Goal: Check status: Check status

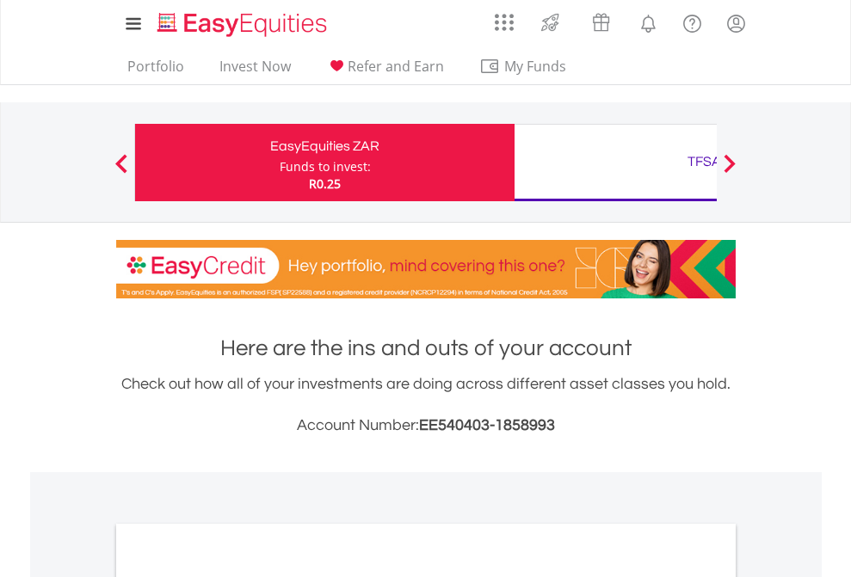
click at [280, 163] on div "Funds to invest:" at bounding box center [325, 166] width 91 height 17
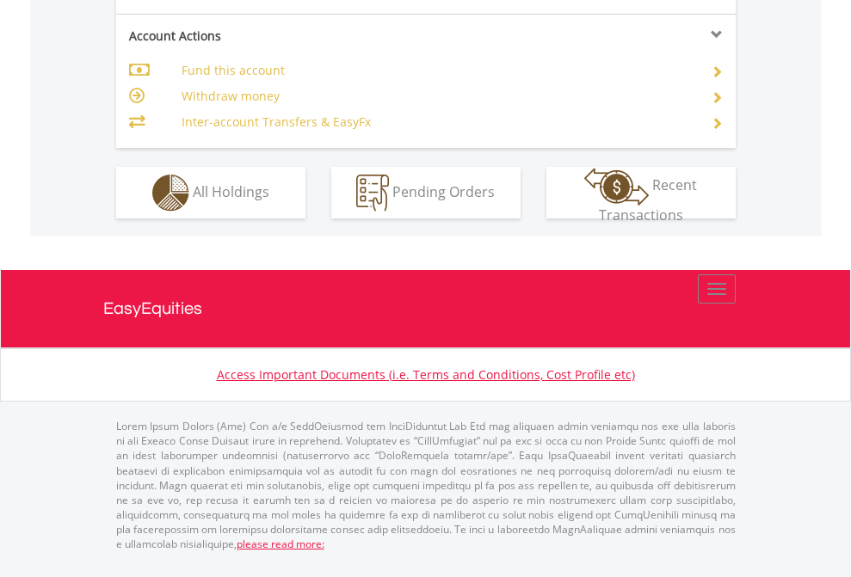
scroll to position [1684, 0]
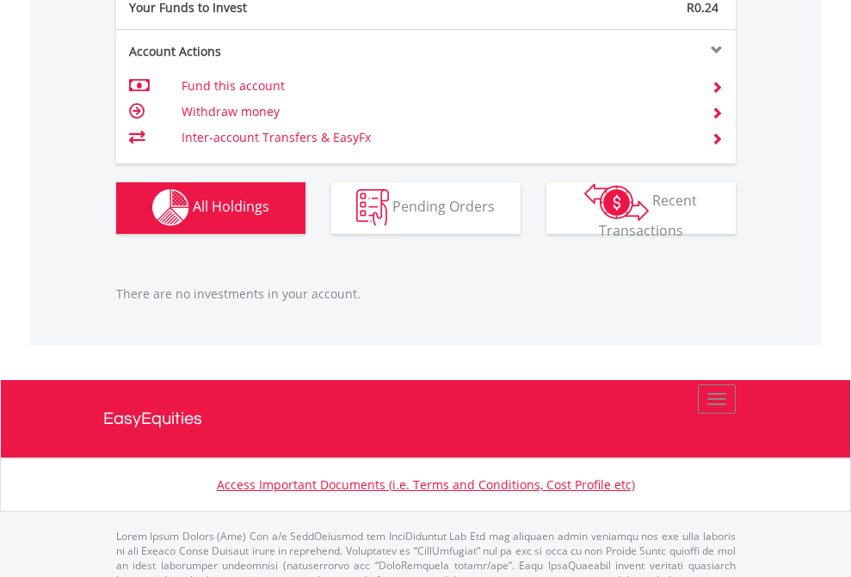
scroll to position [1704, 0]
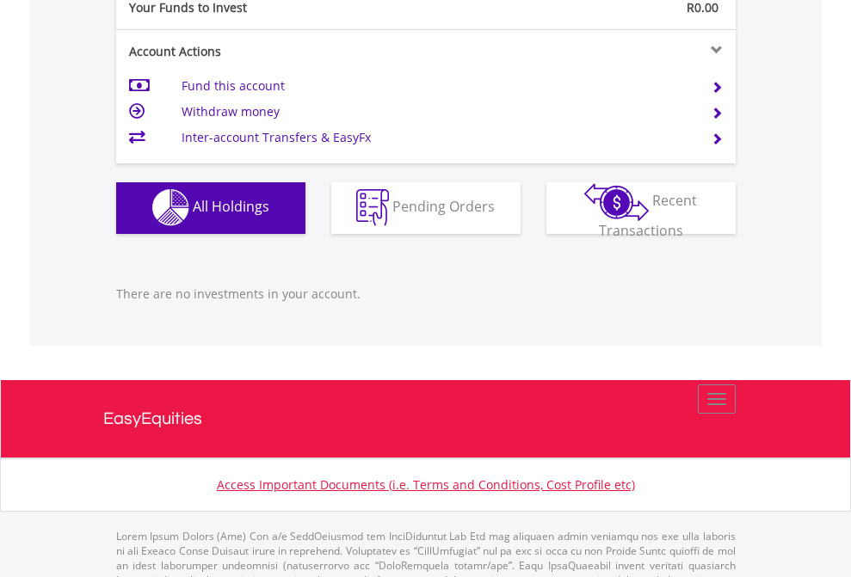
scroll to position [1704, 0]
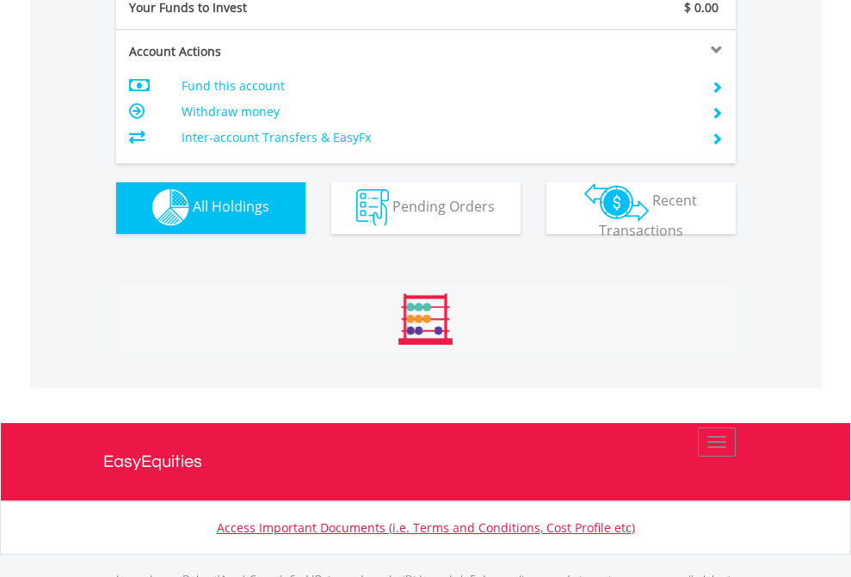
scroll to position [1704, 0]
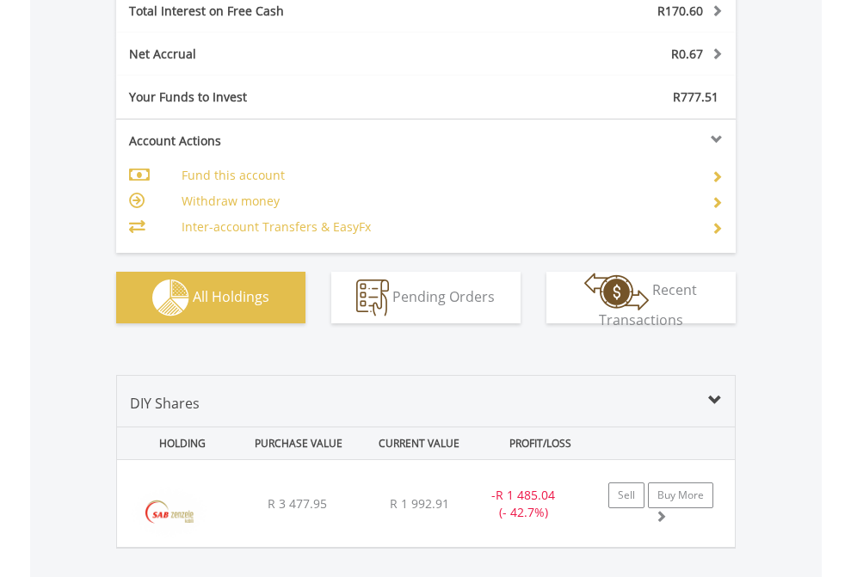
scroll to position [1983, 0]
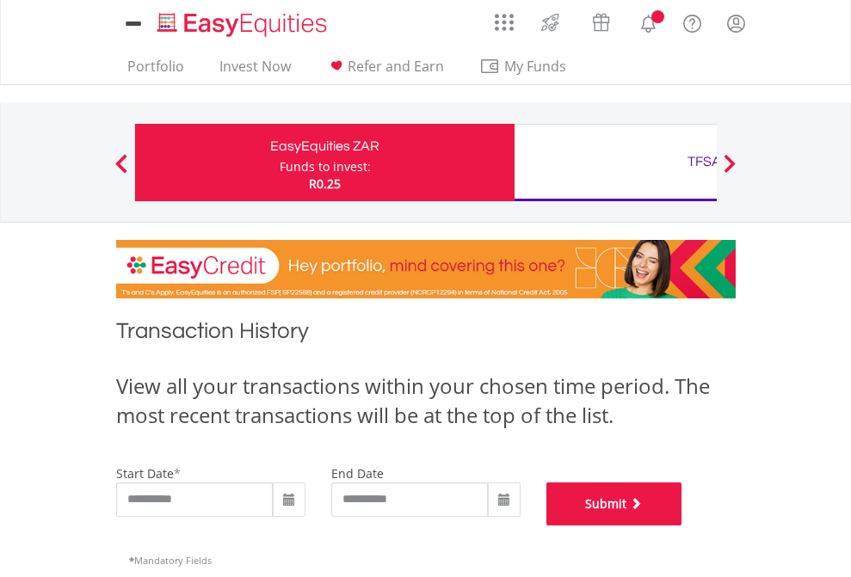
click at [682, 526] on button "Submit" at bounding box center [614, 504] width 136 height 43
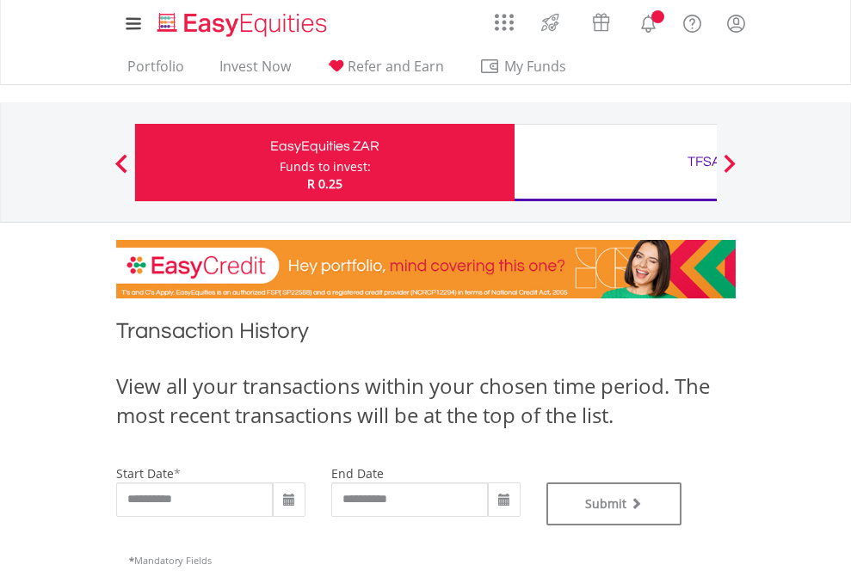
click at [615, 163] on div "TFSA" at bounding box center [704, 162] width 359 height 24
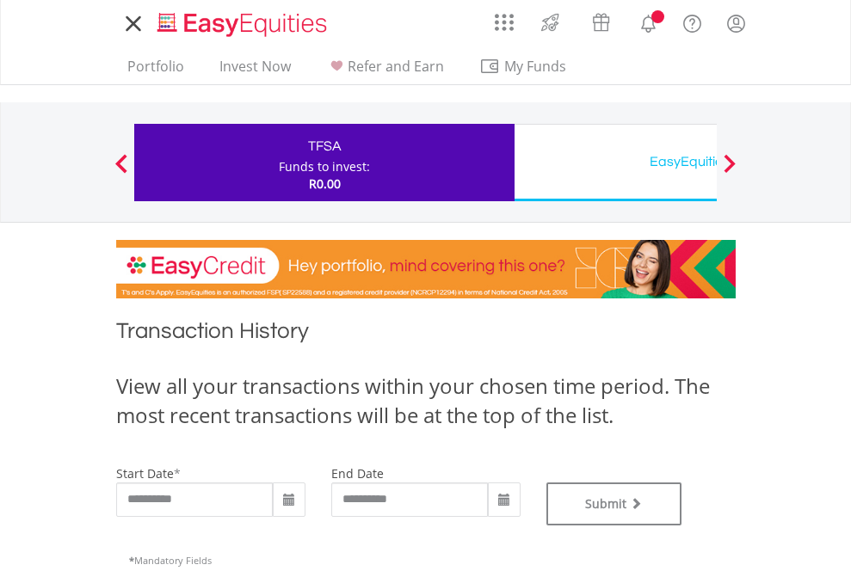
type input "**********"
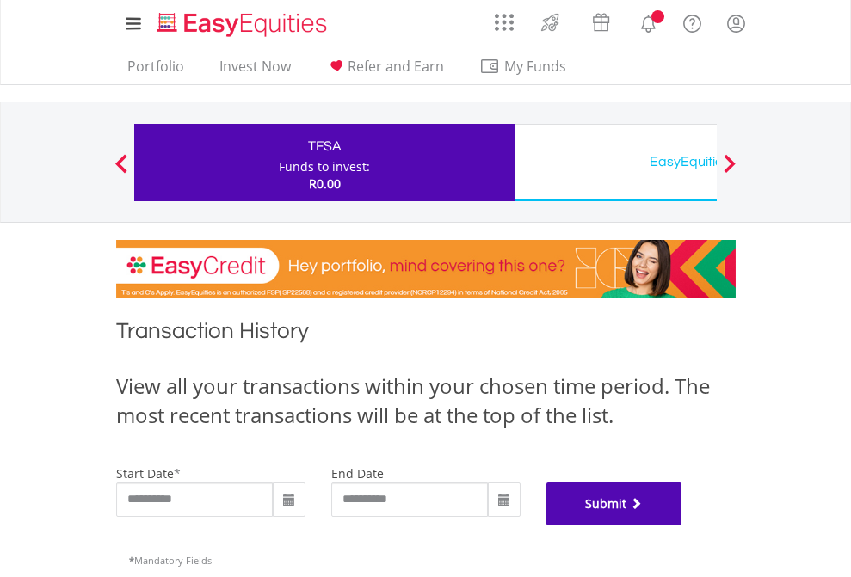
click at [682, 526] on button "Submit" at bounding box center [614, 504] width 136 height 43
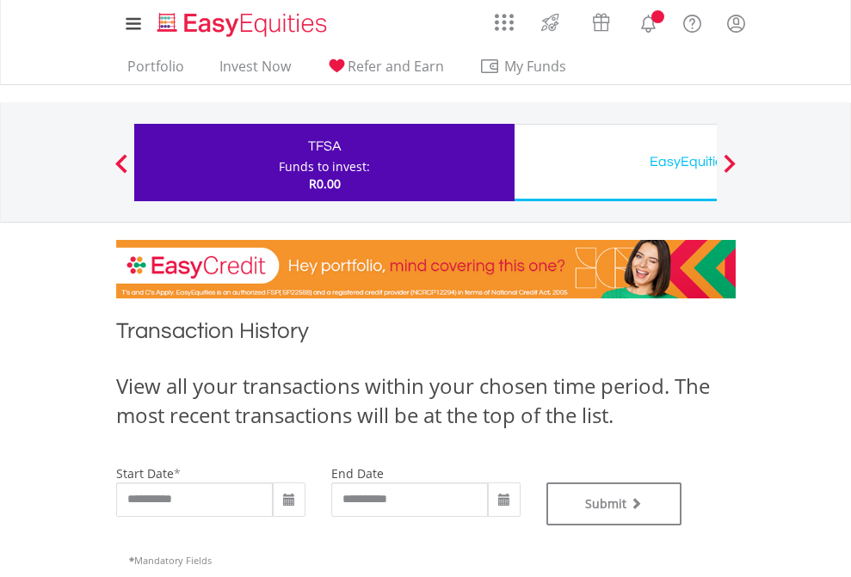
click at [615, 163] on div "EasyEquities USD" at bounding box center [704, 162] width 359 height 24
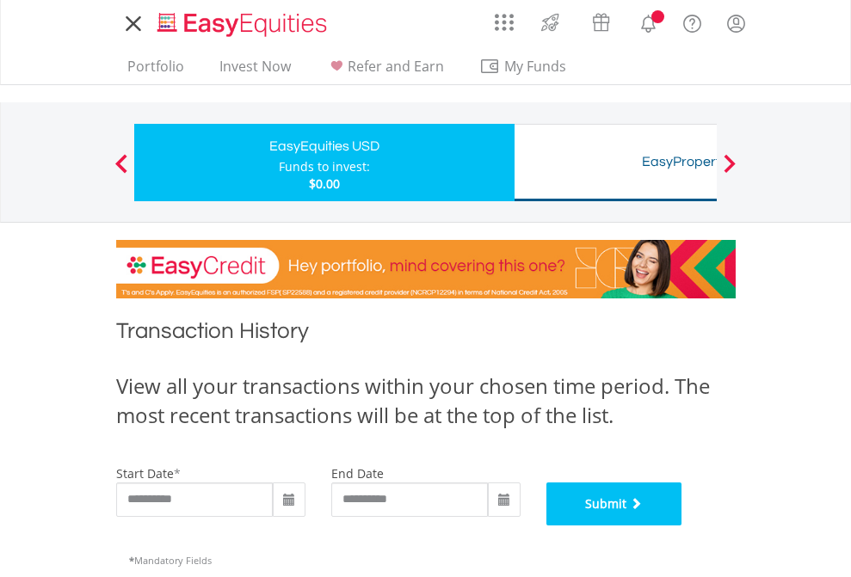
click at [682, 526] on button "Submit" at bounding box center [614, 504] width 136 height 43
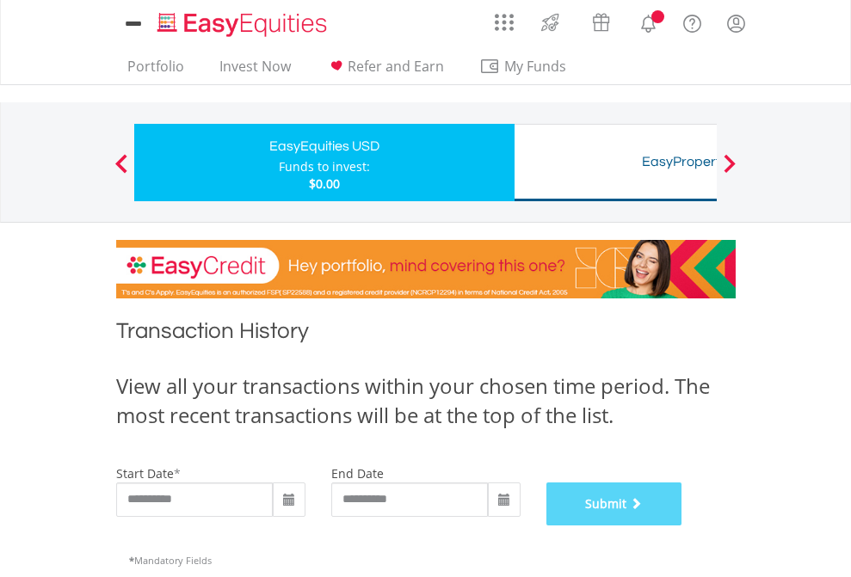
scroll to position [698, 0]
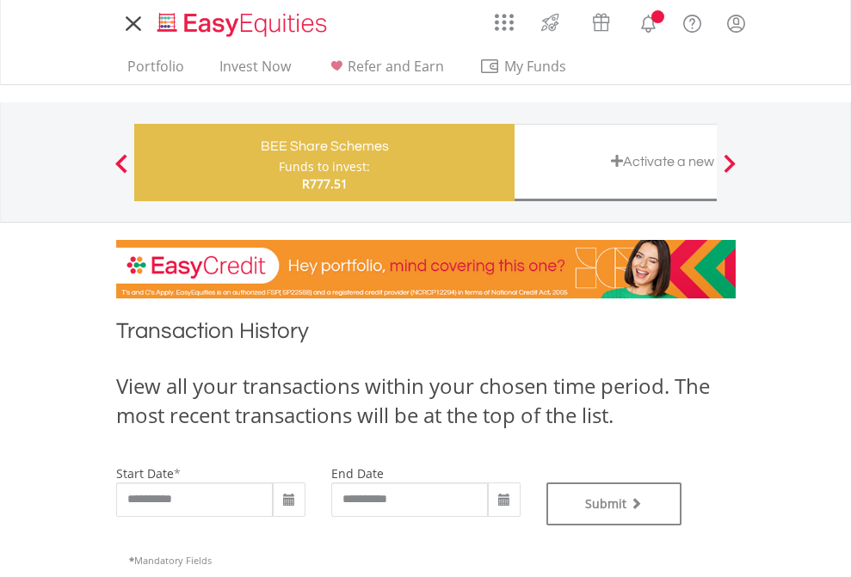
type input "**********"
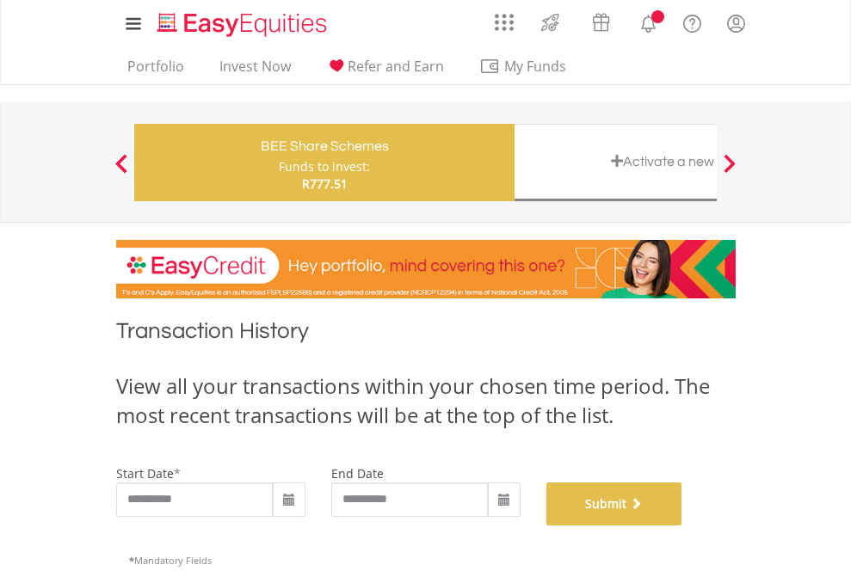
click at [682, 526] on button "Submit" at bounding box center [614, 504] width 136 height 43
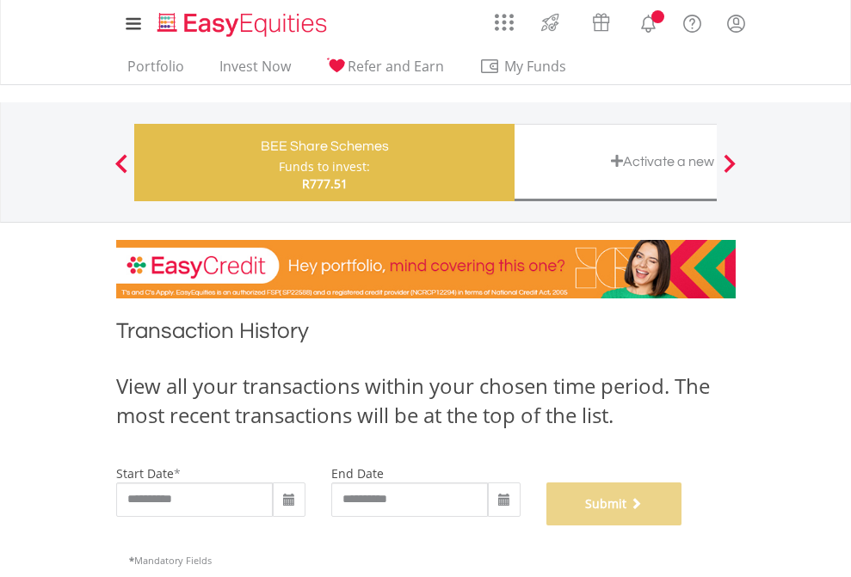
scroll to position [698, 0]
